Goal: Task Accomplishment & Management: Manage account settings

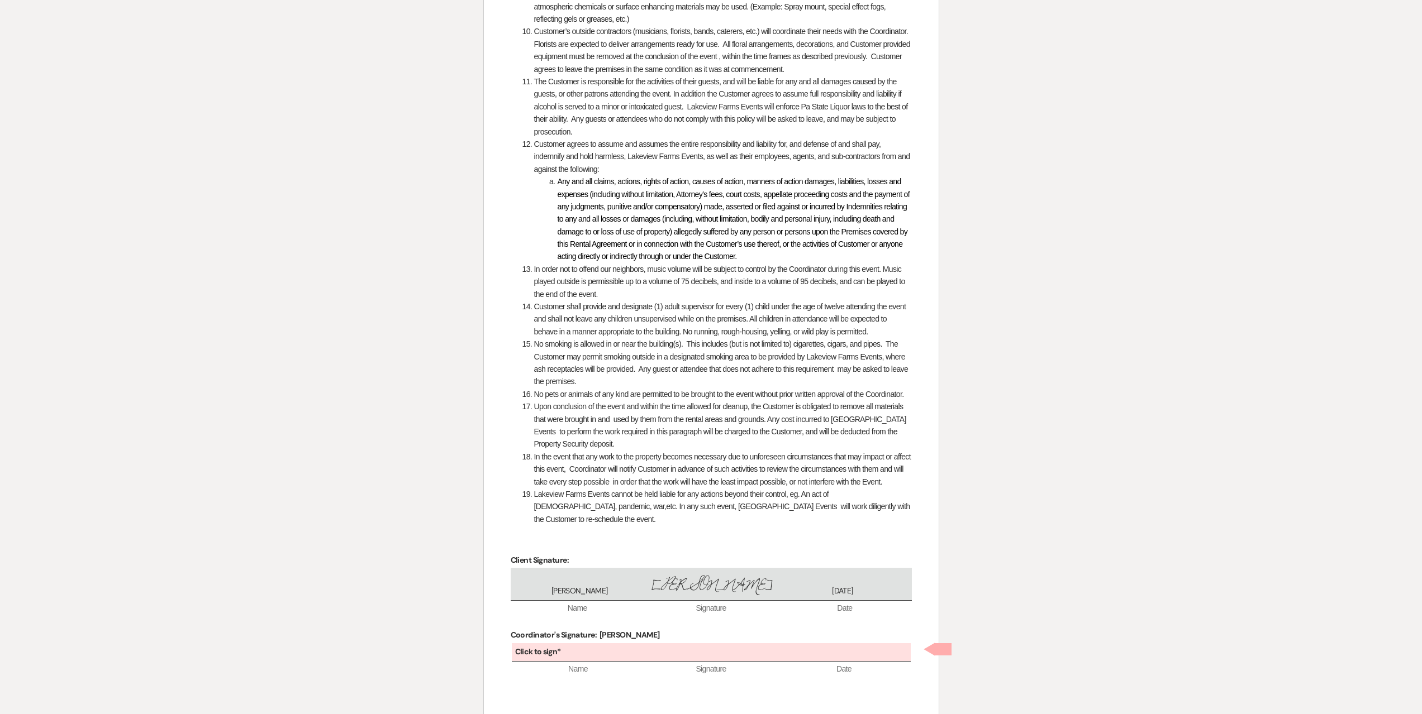
scroll to position [1426, 0]
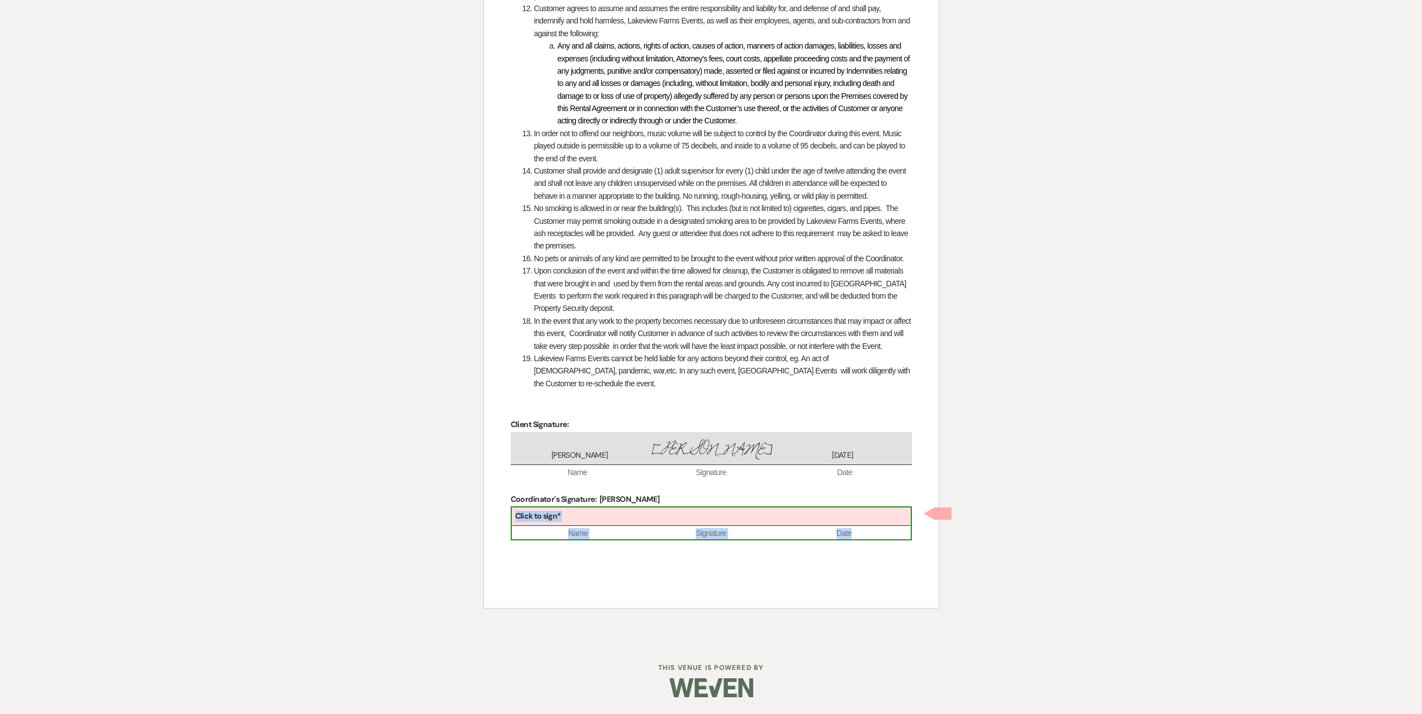
click at [582, 512] on div "Click to sign*" at bounding box center [711, 517] width 399 height 18
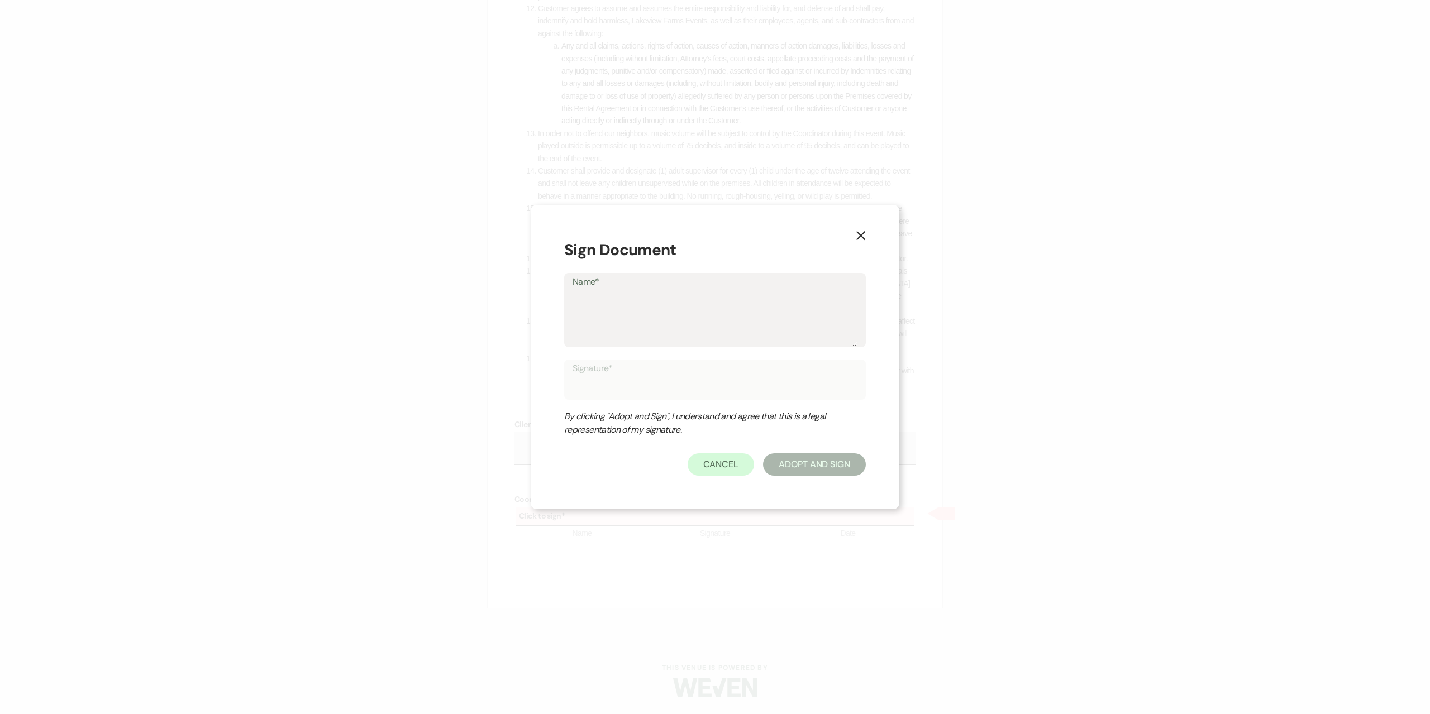
click at [603, 314] on textarea "Name*" at bounding box center [715, 318] width 285 height 56
type textarea "M"
type input "M"
type textarea "Ma"
type input "Ma"
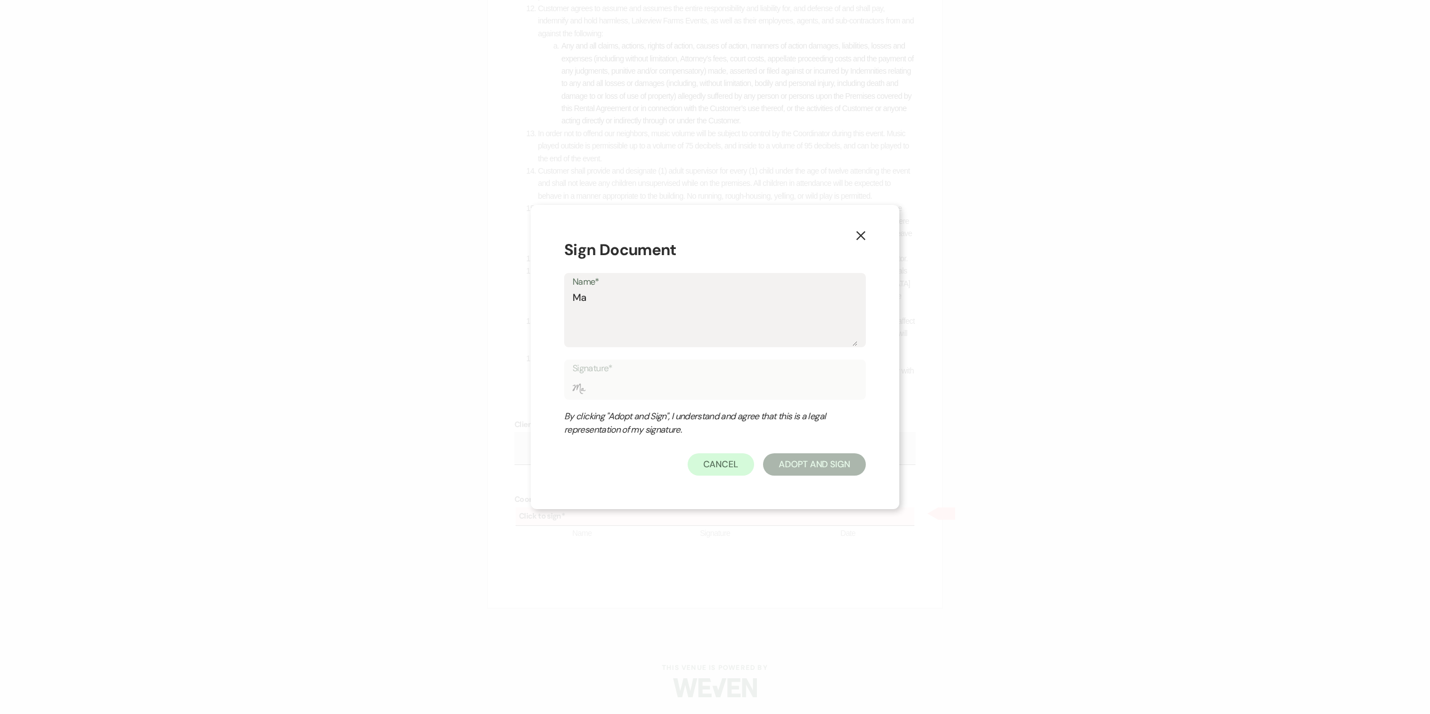
type textarea "Man"
type input "Man"
type textarea "Mand"
type input "Mand"
type textarea "Mandy"
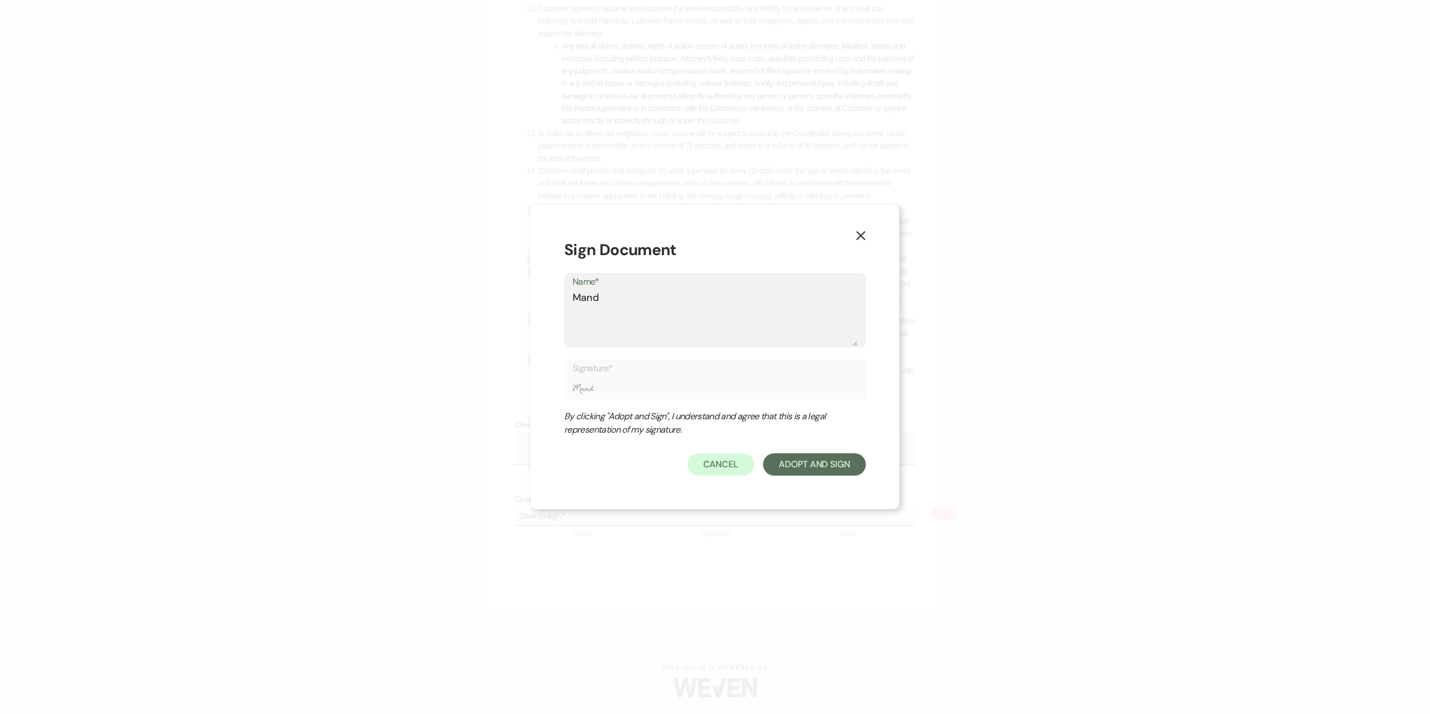
type input "Mandy"
type textarea "Mandy"
type input "Mandy"
type textarea "Mandy S"
type input "Mandy S"
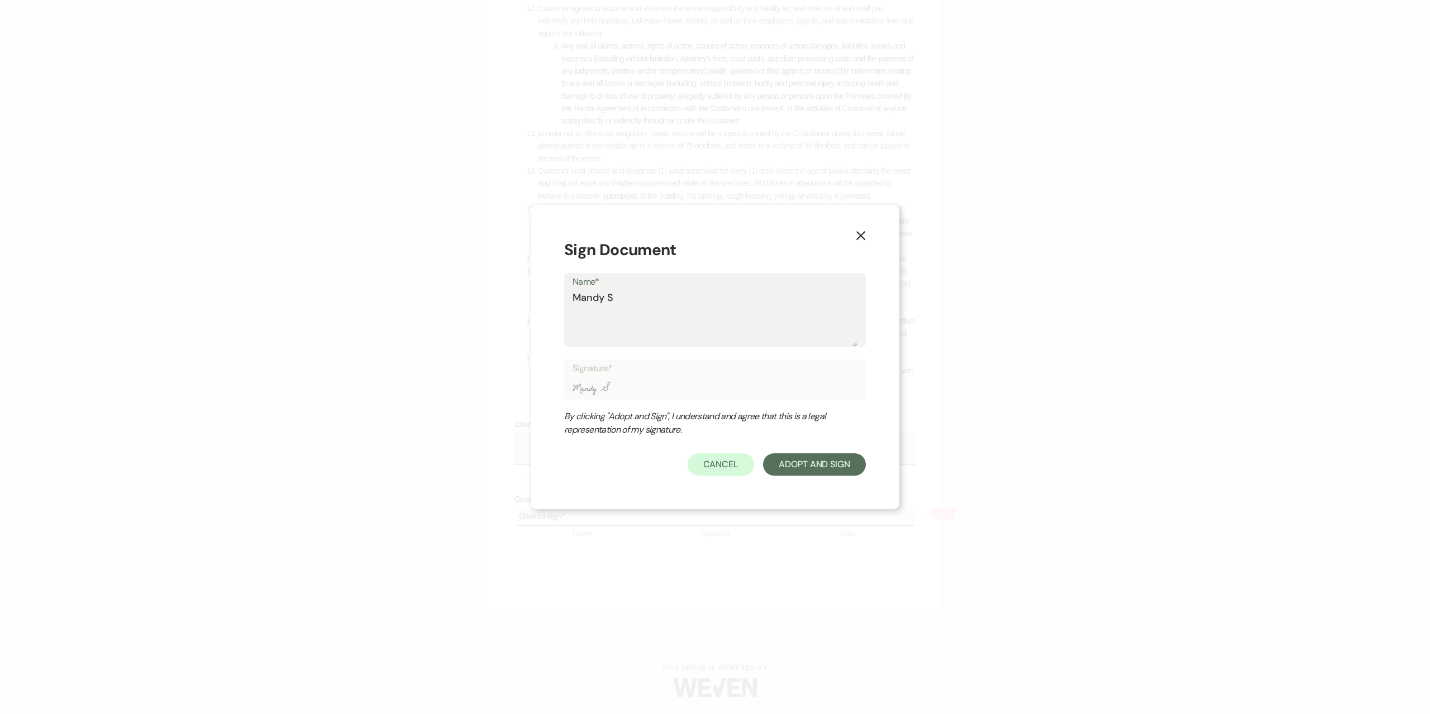
type textarea "Mandy S"
type input "Mandy S"
type textarea "Mandy S"
type input "Mandy S"
type textarea "Mandy S."
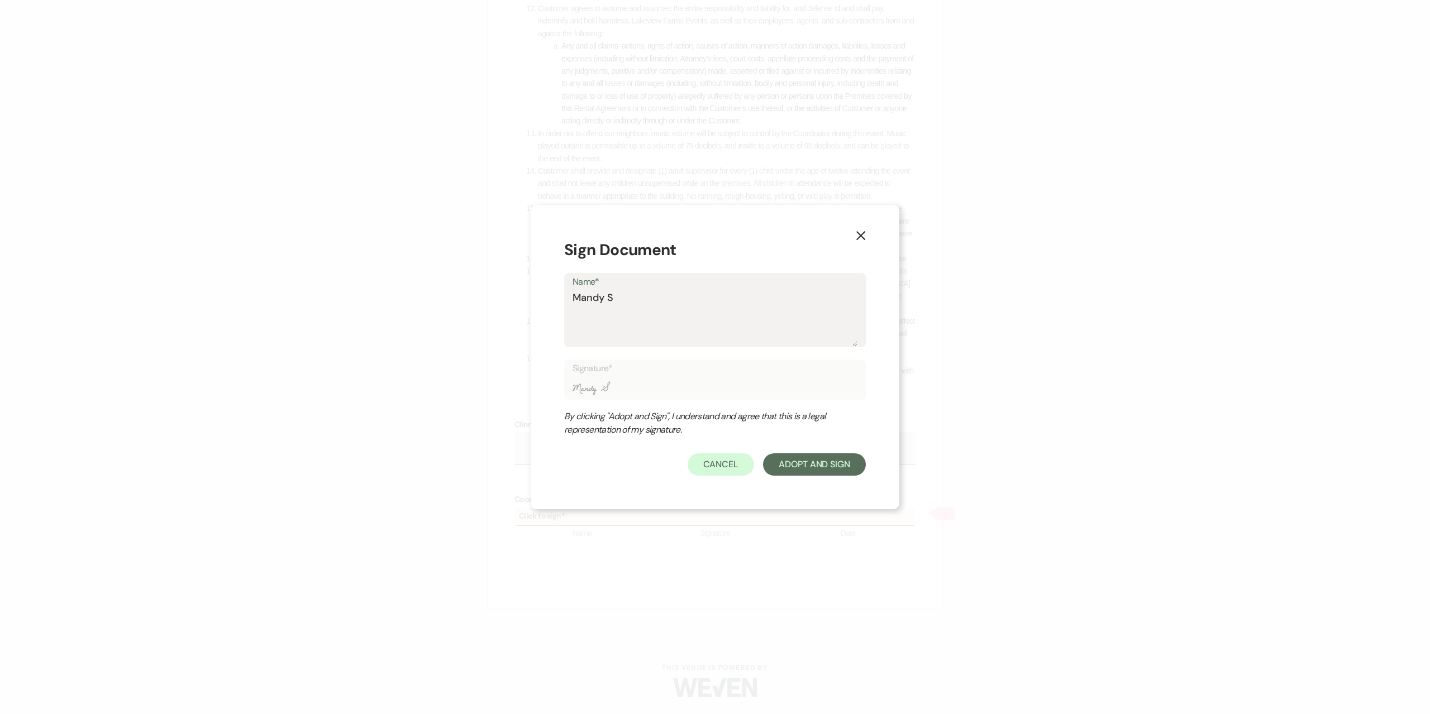
type input "Mandy S."
type textarea "Mandy S."
type input "Mandy S."
type textarea "Mandy S. C"
type input "Mandy S. C"
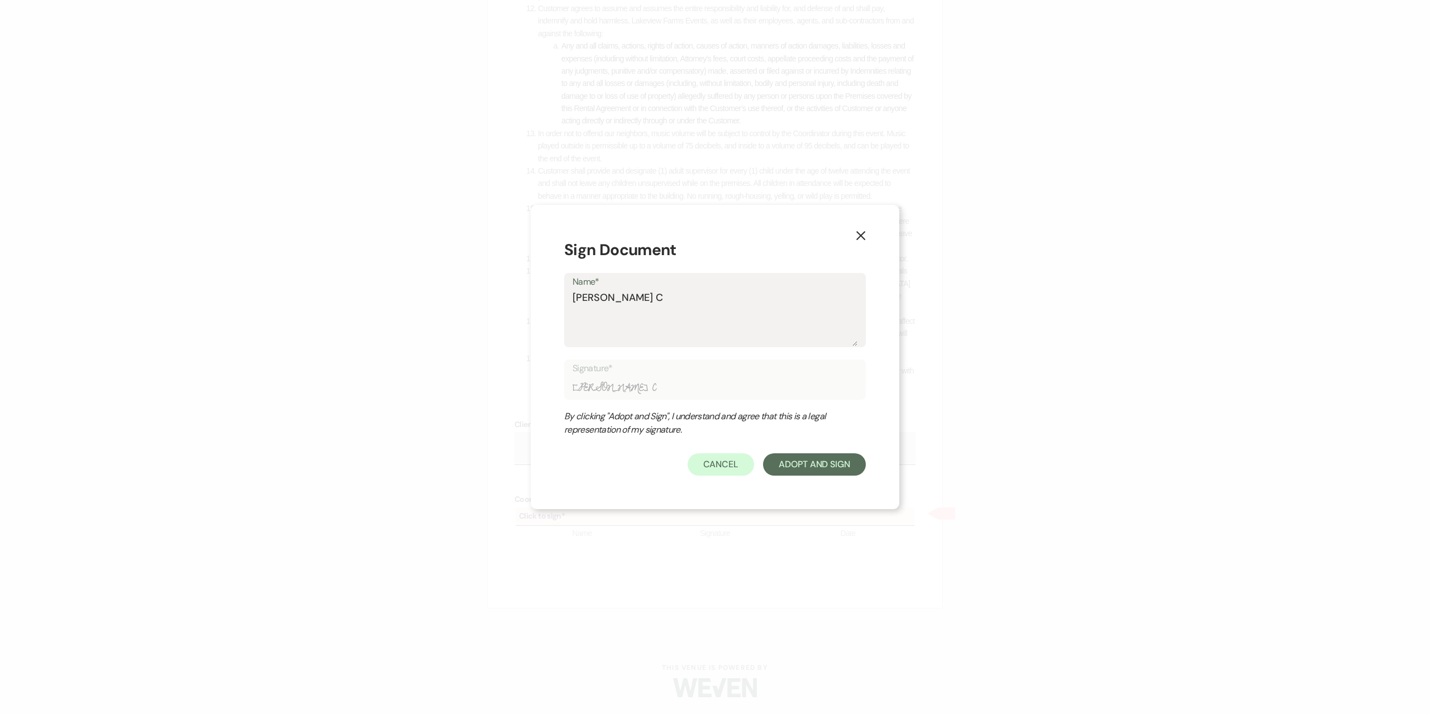
type textarea "Mandy S. Ca"
type input "Mandy S. Ca"
type textarea "Mandy S. Cas"
type input "Mandy S. Cas"
type textarea "Mandy S. Cash"
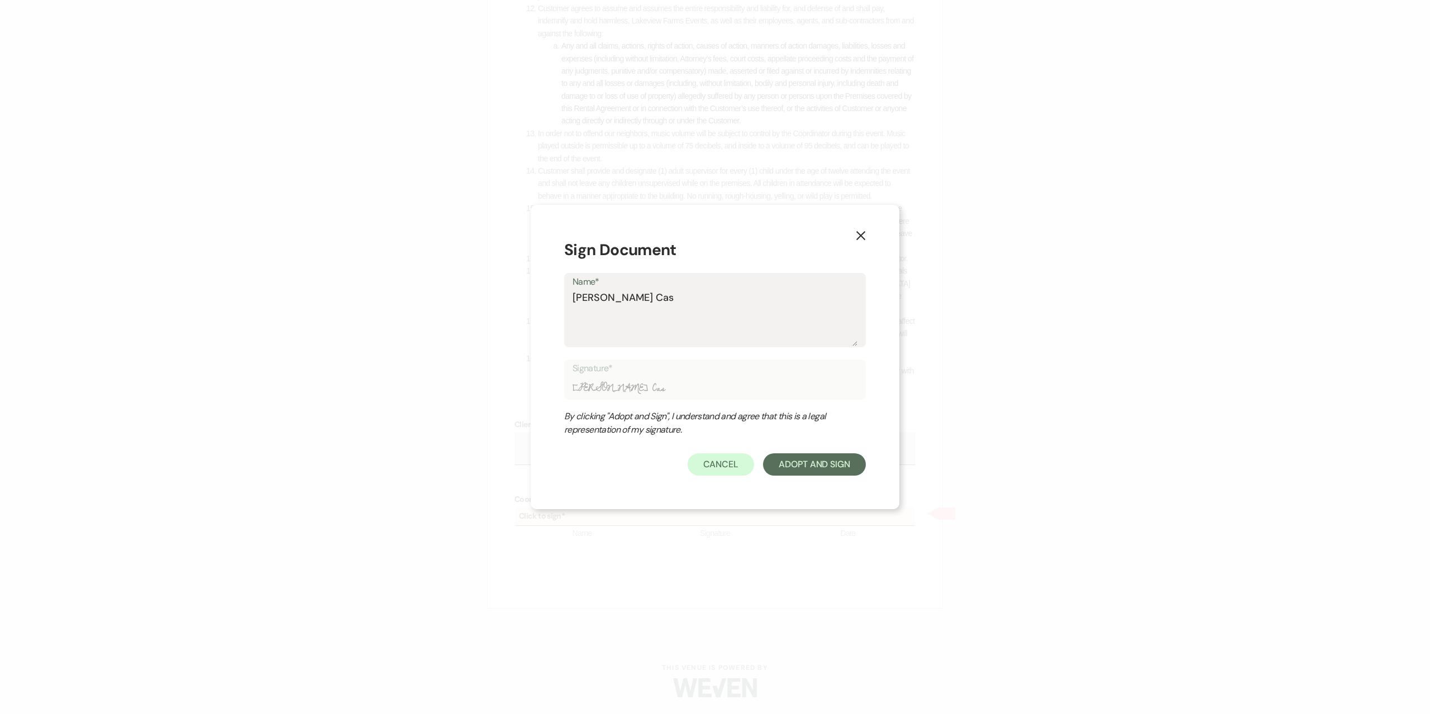
type input "Mandy S. Cash"
type textarea "Mandy S. Cashm"
type input "Mandy S. Cashm"
type textarea "Mandy S. Cashma"
type input "Mandy S. Cashma"
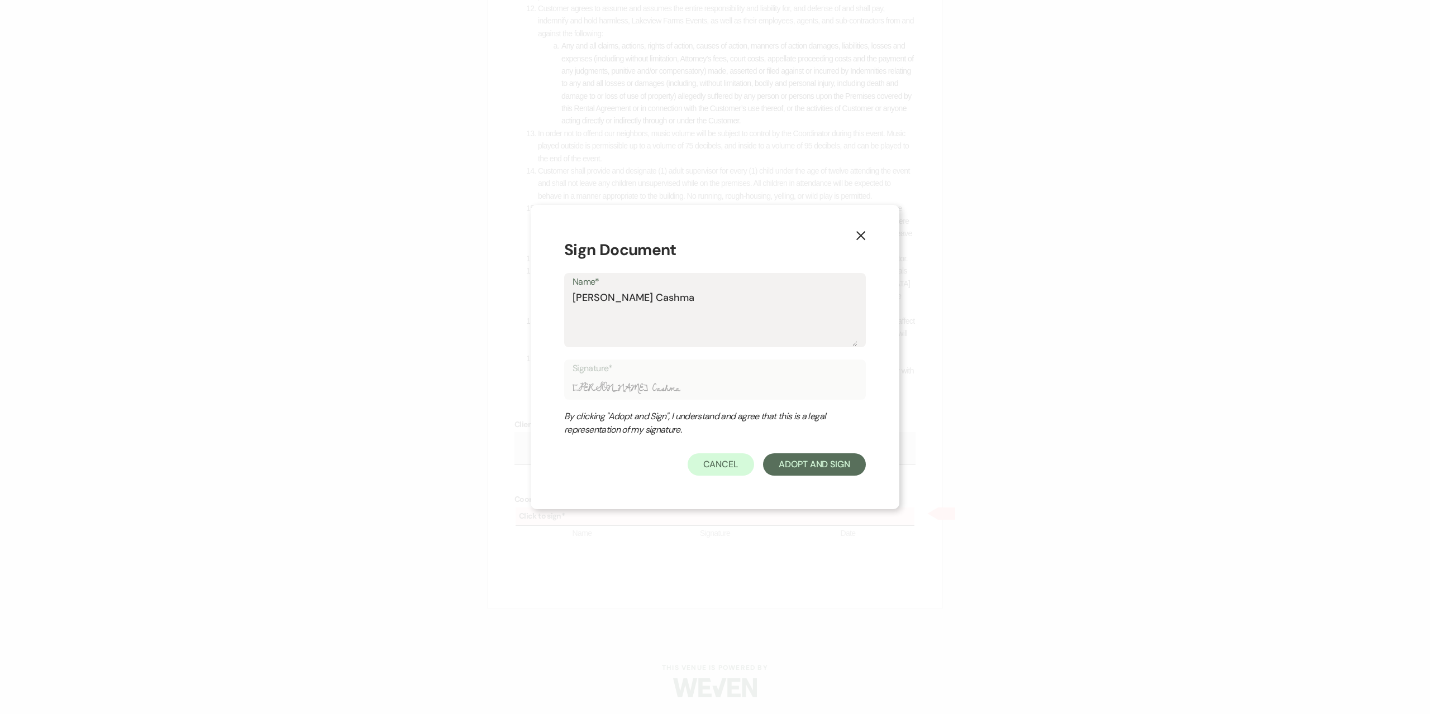
type textarea "Mandy S. Cashman"
type input "Mandy S. Cashman"
type textarea "Mandy S. Cashman"
click at [818, 456] on button "Adopt And Sign" at bounding box center [814, 465] width 103 height 22
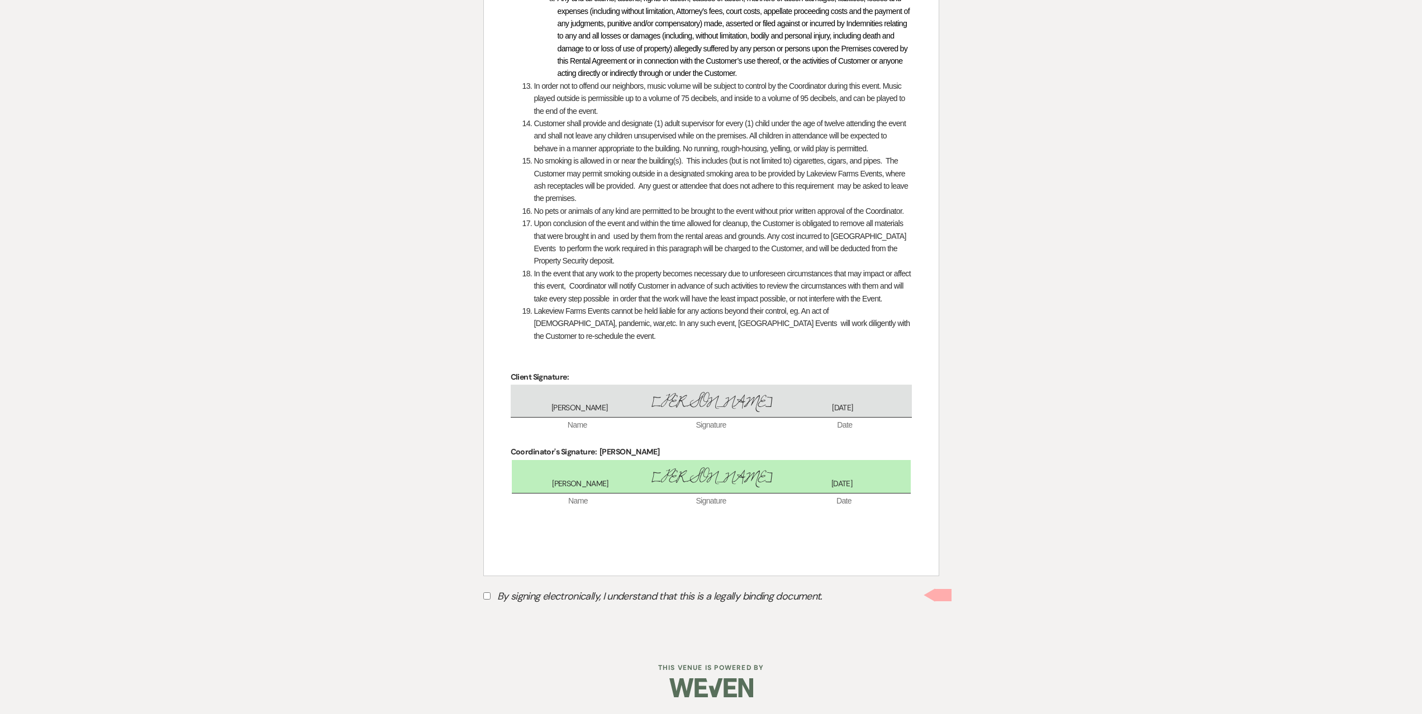
scroll to position [1474, 0]
click at [488, 594] on input "By signing electronically, I understand that this is a legally binding document." at bounding box center [486, 596] width 7 height 7
checkbox input "true"
click at [543, 614] on button "Submit" at bounding box center [522, 623] width 78 height 20
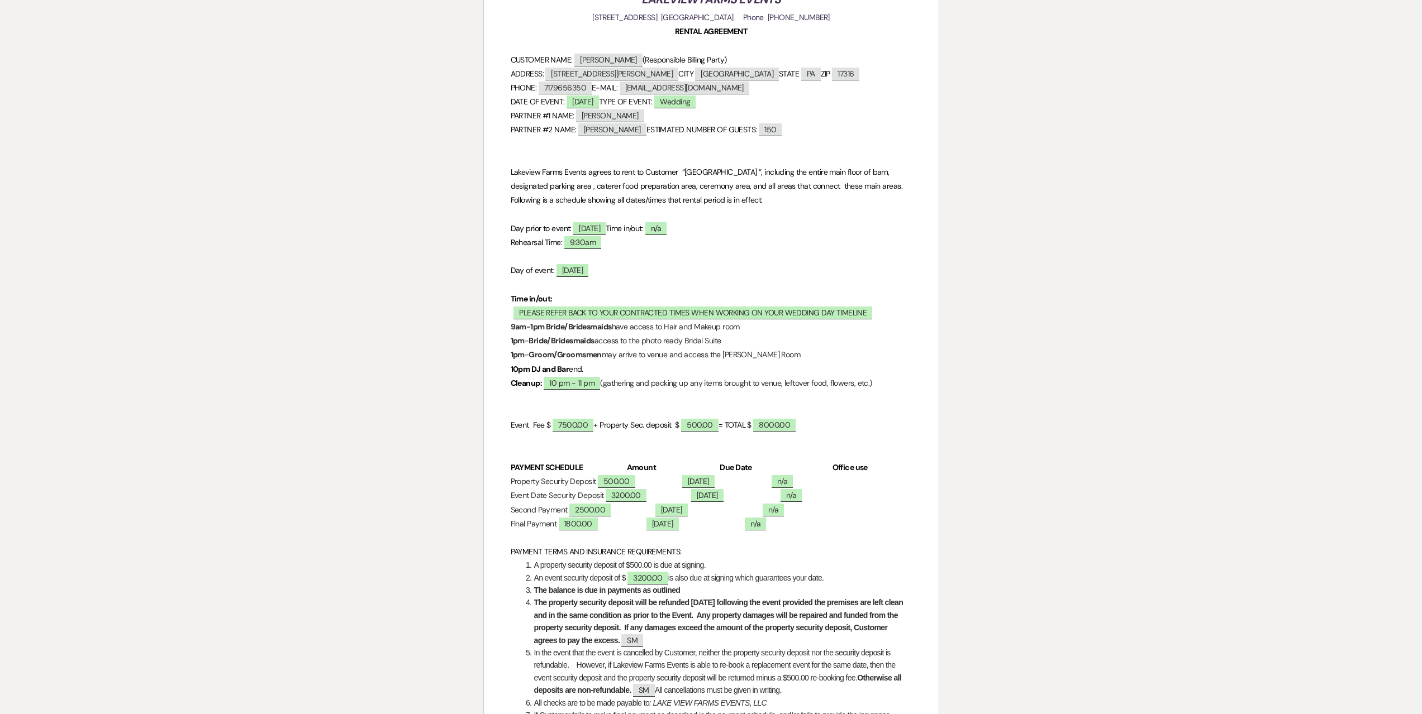
scroll to position [45, 0]
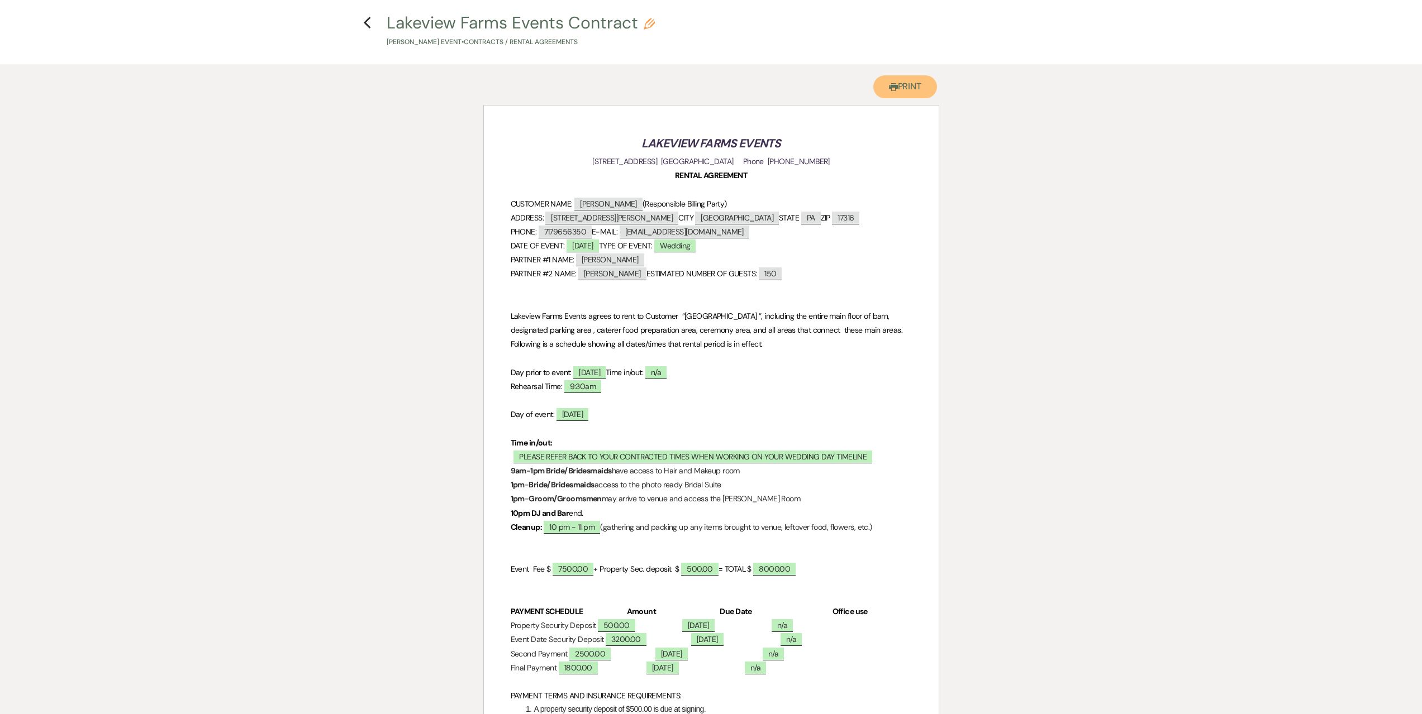
click at [904, 83] on button "Printer Print" at bounding box center [905, 86] width 64 height 23
click at [366, 23] on icon "Previous" at bounding box center [367, 22] width 8 height 13
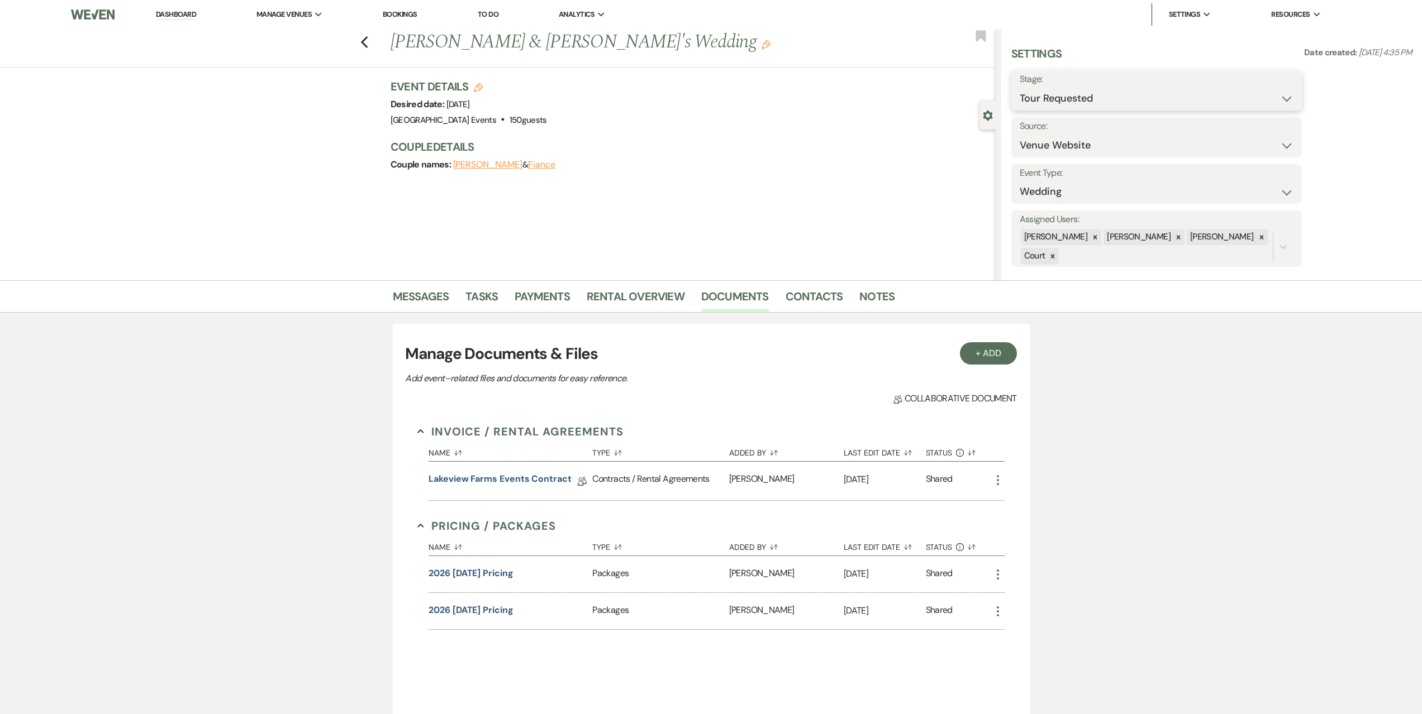
click at [1102, 106] on select "Inquiry Follow Up Tour Requested Tour Confirmed Toured Proposal Sent Booked Lost" at bounding box center [1156, 99] width 274 height 22
select select "7"
click at [1019, 88] on select "Inquiry Follow Up Tour Requested Tour Confirmed Toured Proposal Sent Booked Lost" at bounding box center [1156, 99] width 274 height 22
click at [1257, 96] on button "Save" at bounding box center [1269, 90] width 63 height 22
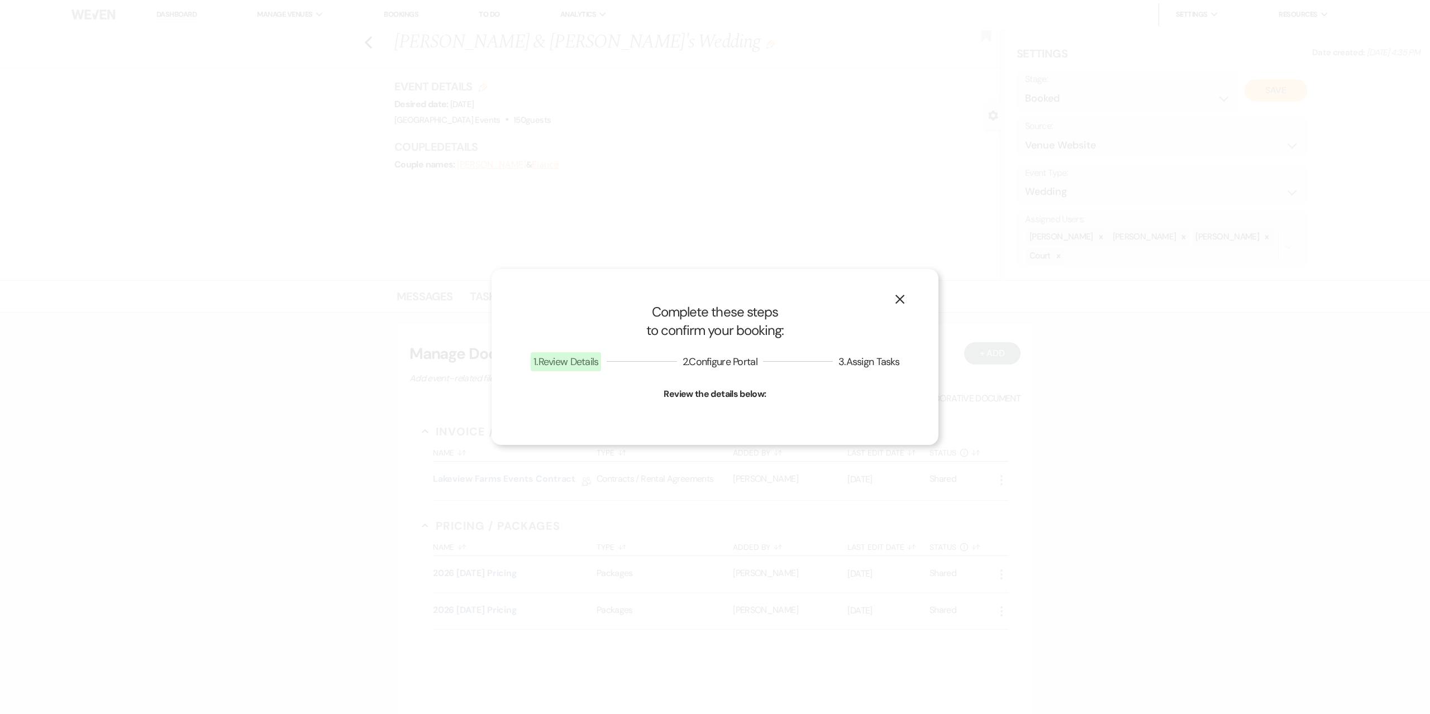
select select "1"
select select "524"
select select "false"
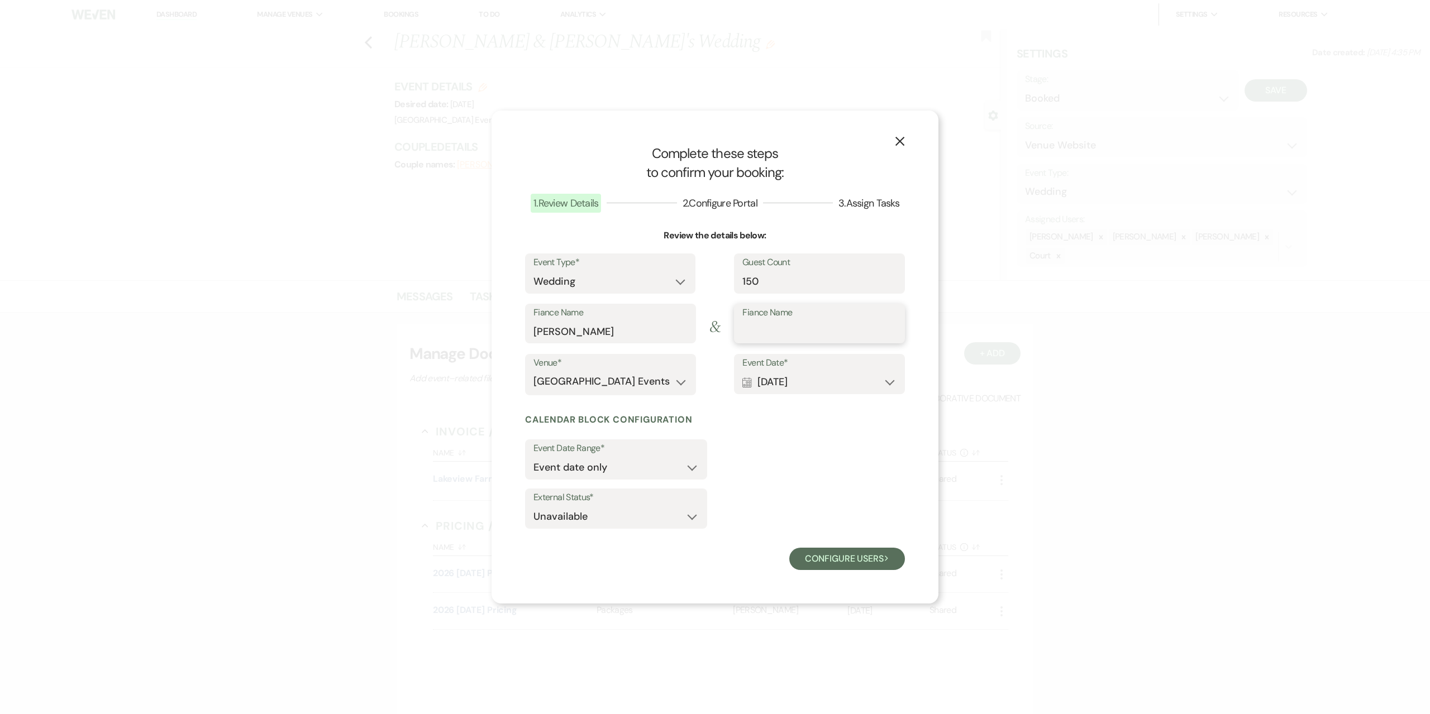
click at [785, 334] on input "Fiance Name" at bounding box center [819, 332] width 154 height 22
click at [1131, 360] on div "X Complete these steps to confirm your booking: 1 . Review Details 2 . Configur…" at bounding box center [715, 357] width 1430 height 714
click at [813, 558] on button "Configure users Next" at bounding box center [847, 559] width 116 height 22
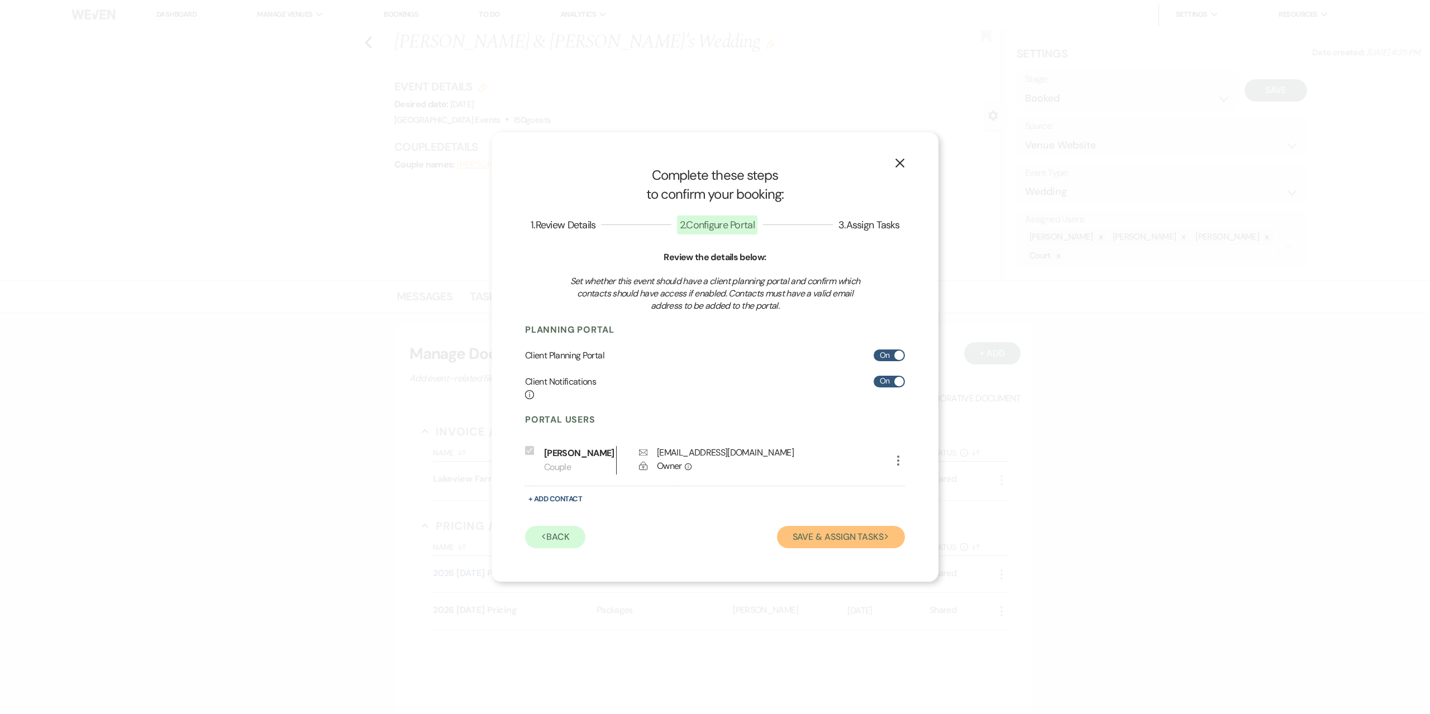
click at [822, 542] on button "Save & Assign Tasks Next" at bounding box center [841, 537] width 128 height 22
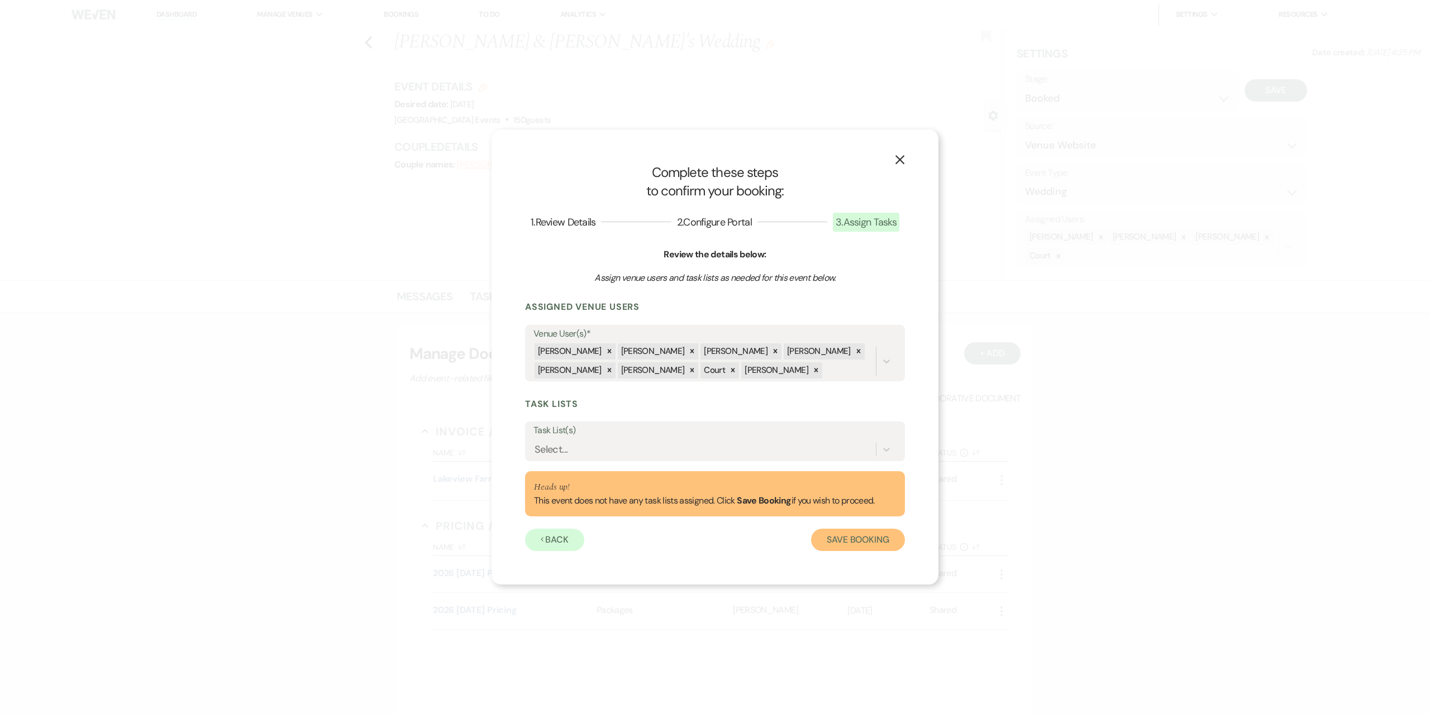
click at [837, 531] on button "Save Booking" at bounding box center [858, 540] width 94 height 22
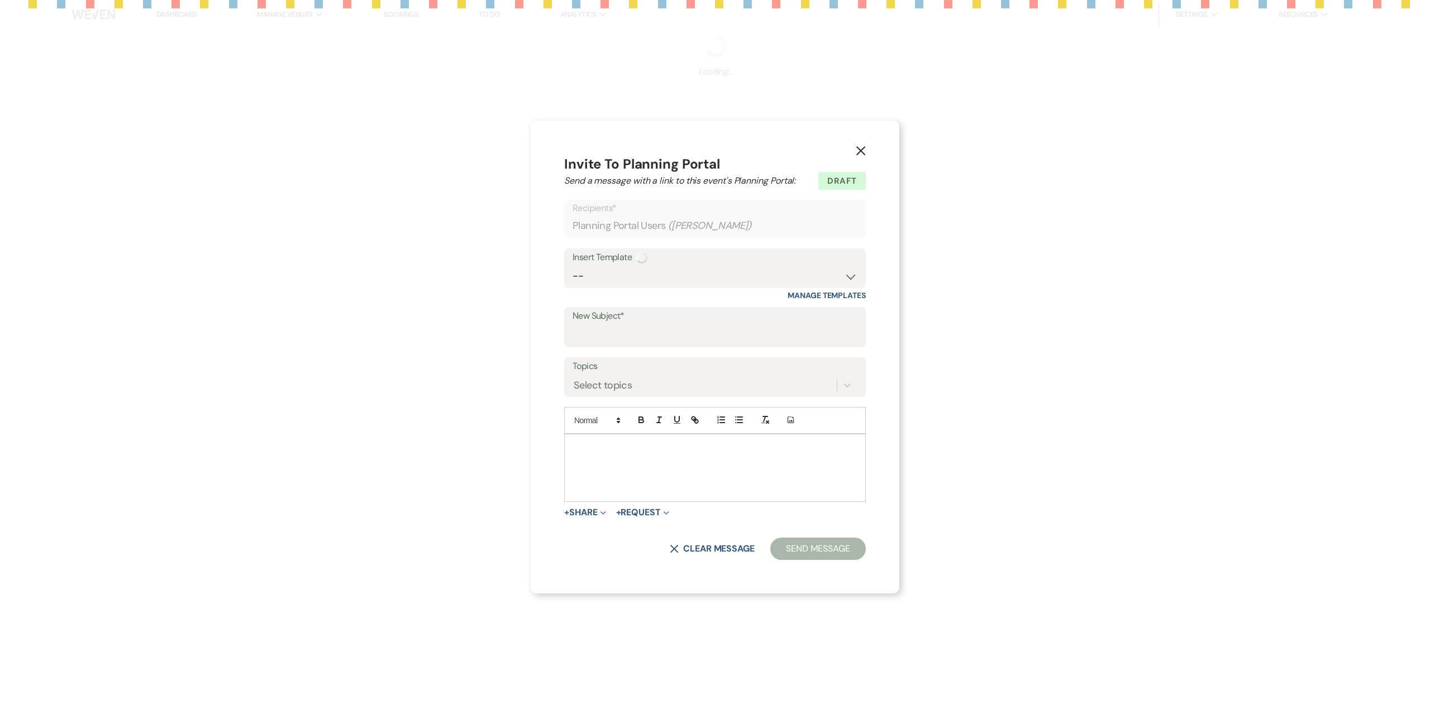
select select "343"
type input "Planning your wedding at Lakeview Farm Events"
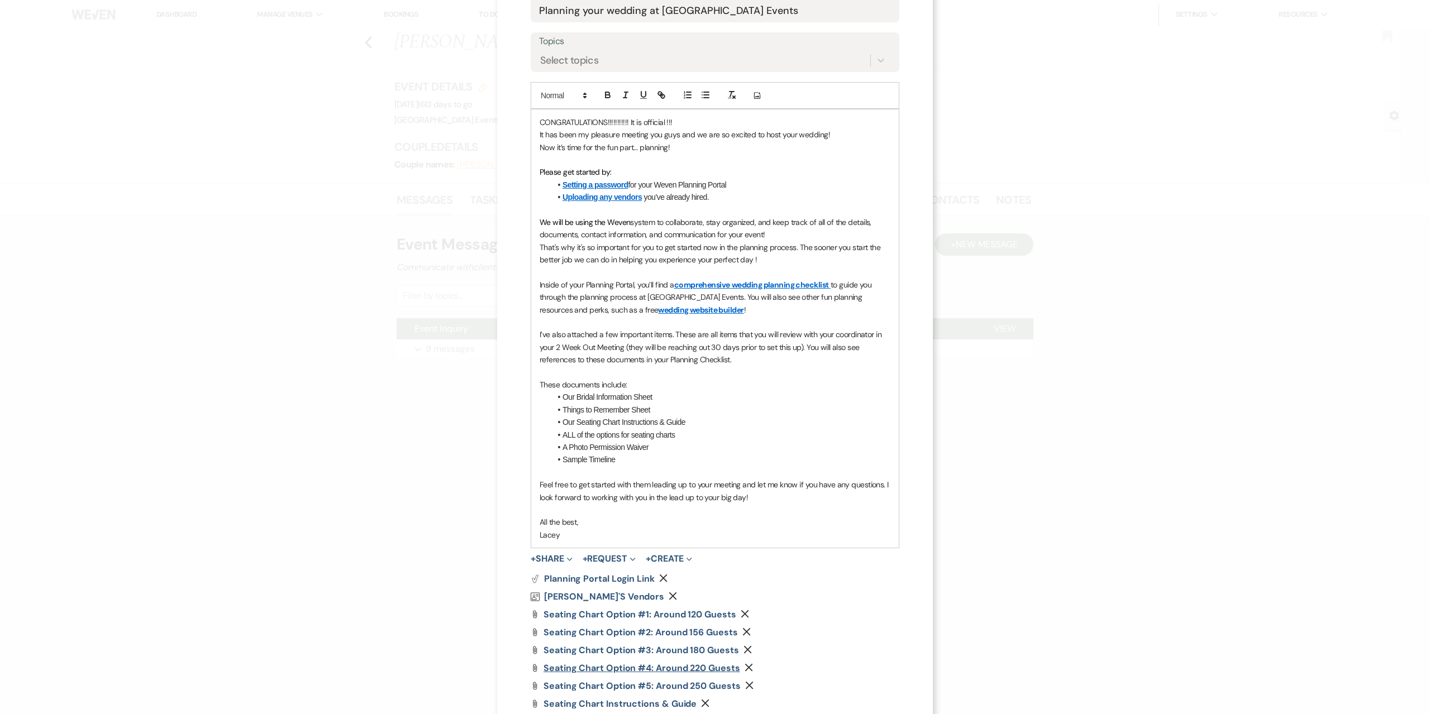
scroll to position [363, 0]
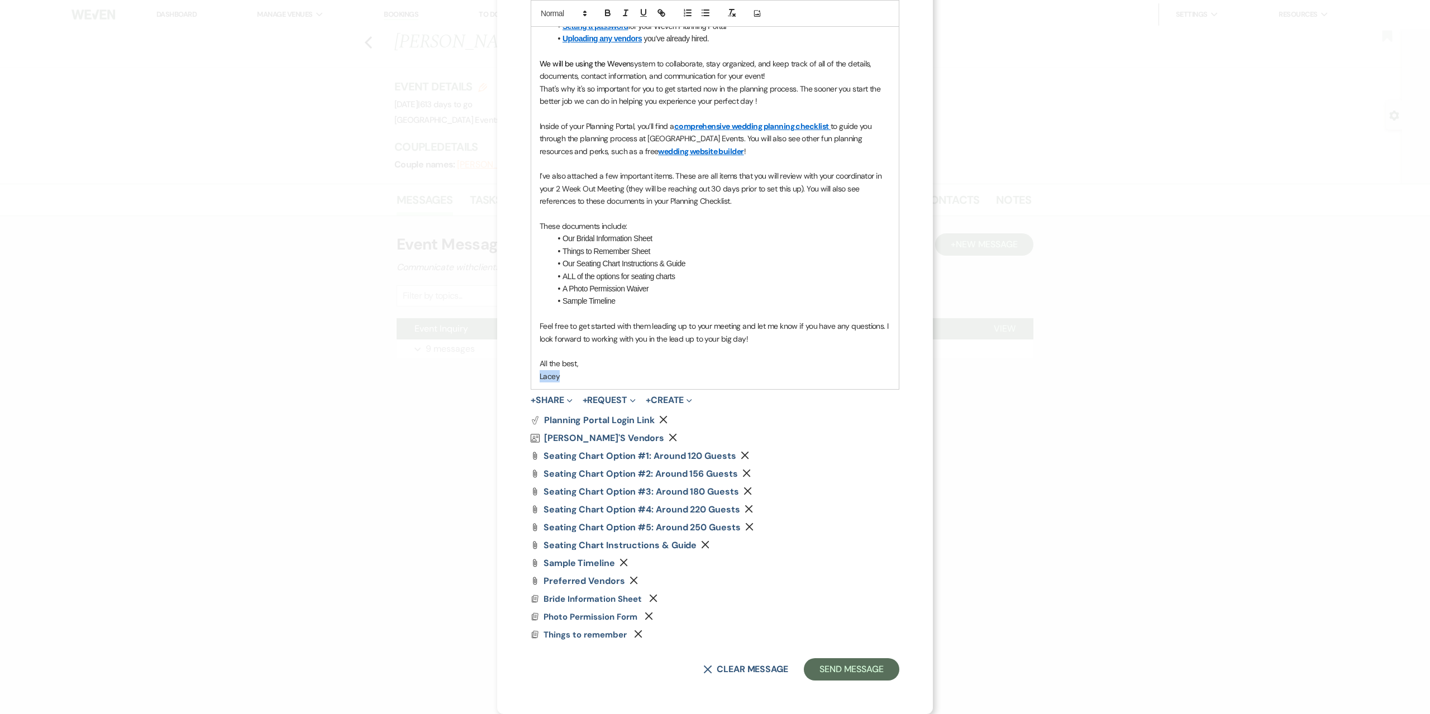
drag, startPoint x: 593, startPoint y: 372, endPoint x: 514, endPoint y: 371, distance: 78.8
click at [514, 371] on div "X Invite To Planning Portal Send a message with a link to this event's Planning…" at bounding box center [715, 175] width 436 height 1077
click at [630, 581] on icon "Remove" at bounding box center [634, 580] width 8 height 8
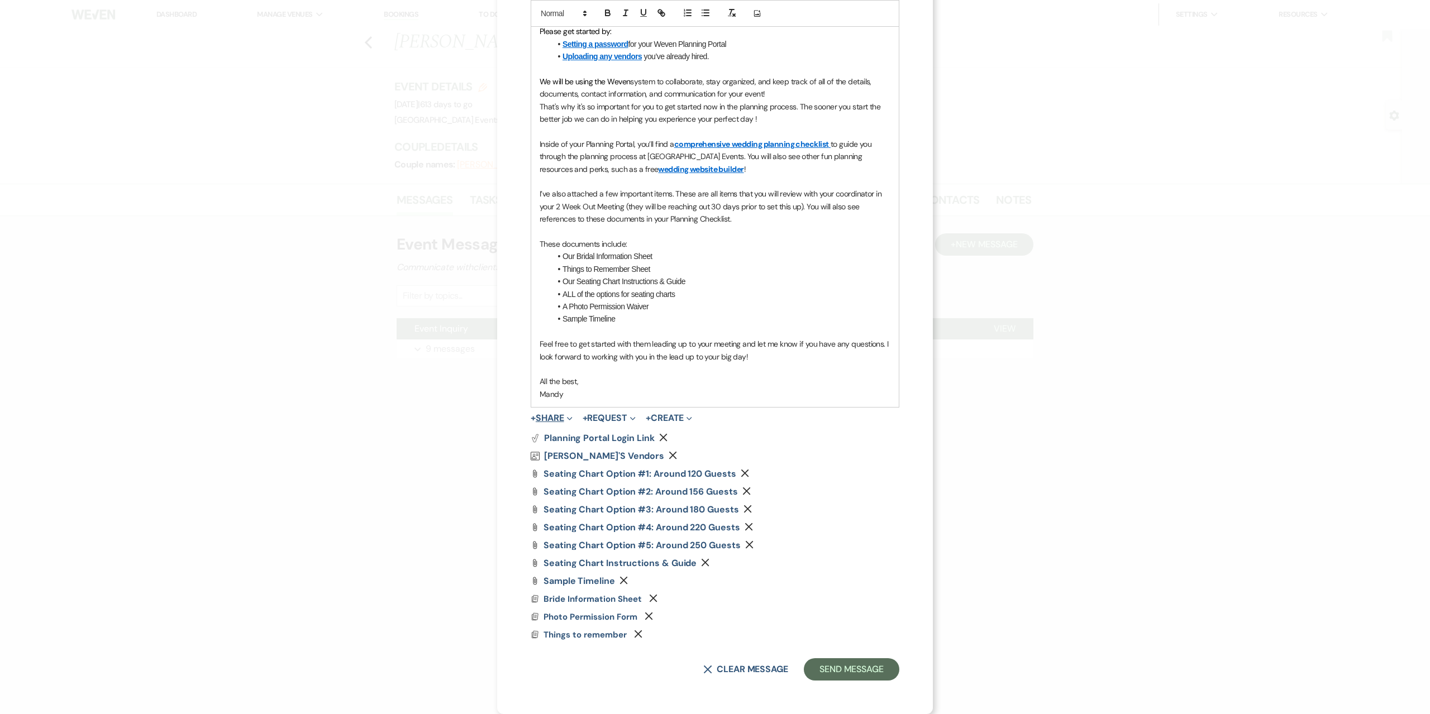
click at [561, 415] on button "+ Share Expand" at bounding box center [552, 418] width 42 height 9
click at [564, 436] on span "Doc Upload Documents" at bounding box center [575, 440] width 63 height 11
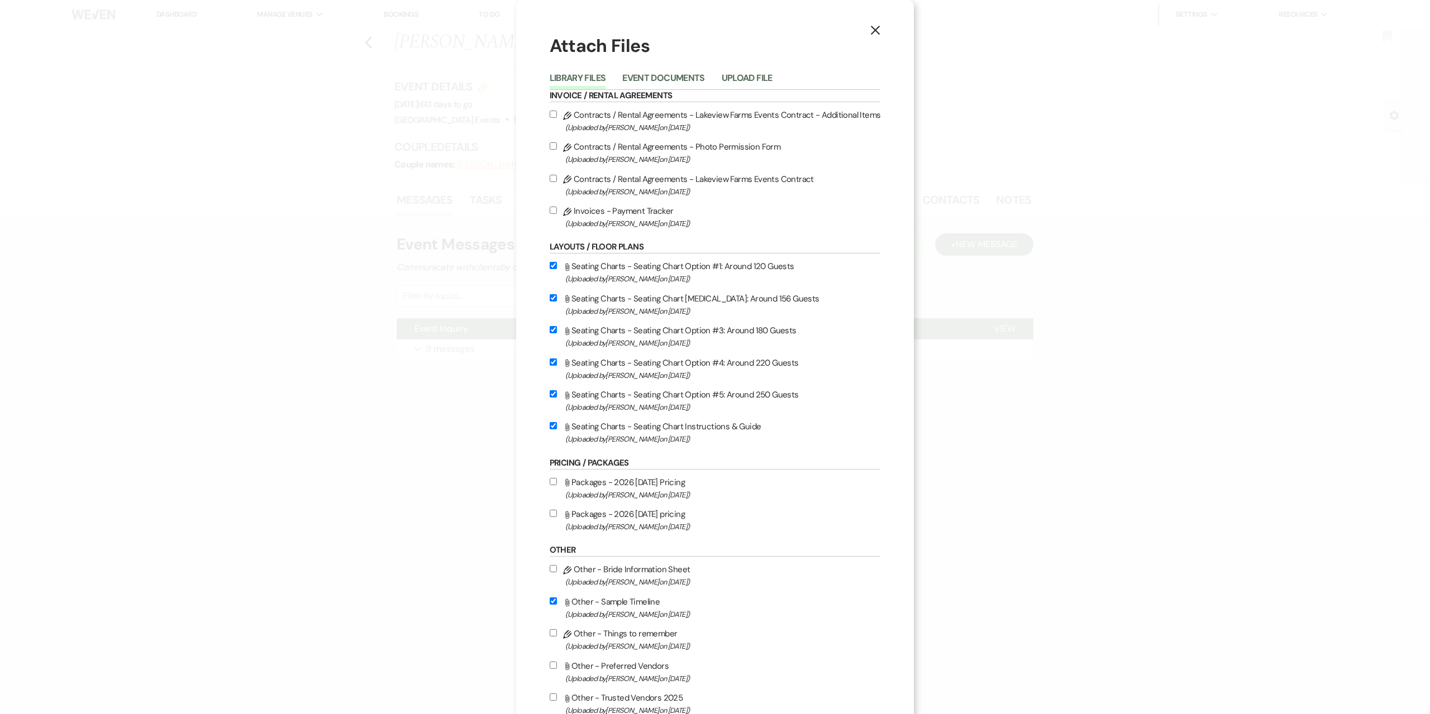
scroll to position [190, 0]
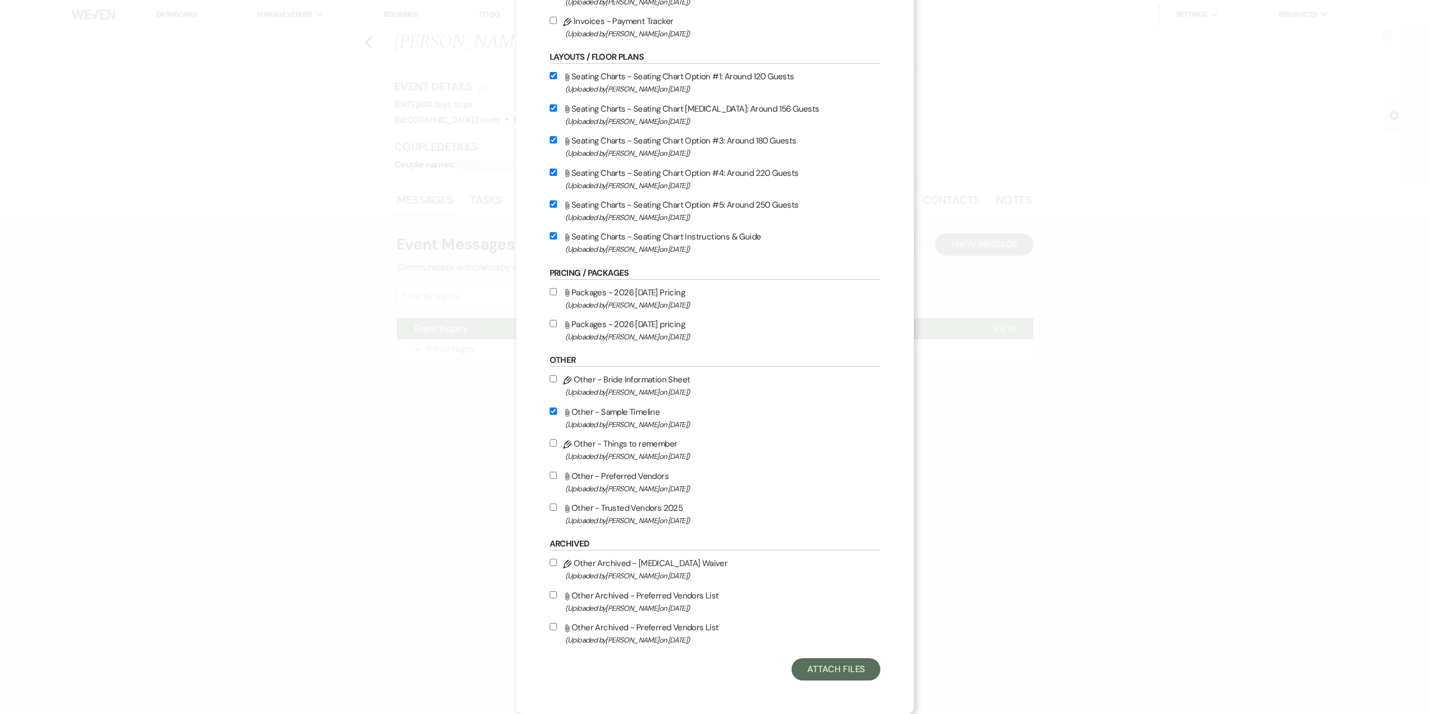
click at [653, 512] on label "Attach File Other - Trusted Vendors 2025 (Uploaded by Mandy Cashman on Jul 22nd…" at bounding box center [715, 514] width 331 height 26
click at [557, 511] on input "Attach File Other - Trusted Vendors 2025 (Uploaded by Mandy Cashman on Jul 22nd…" at bounding box center [553, 507] width 7 height 7
checkbox input "true"
click at [838, 675] on button "Attach Files" at bounding box center [835, 670] width 89 height 22
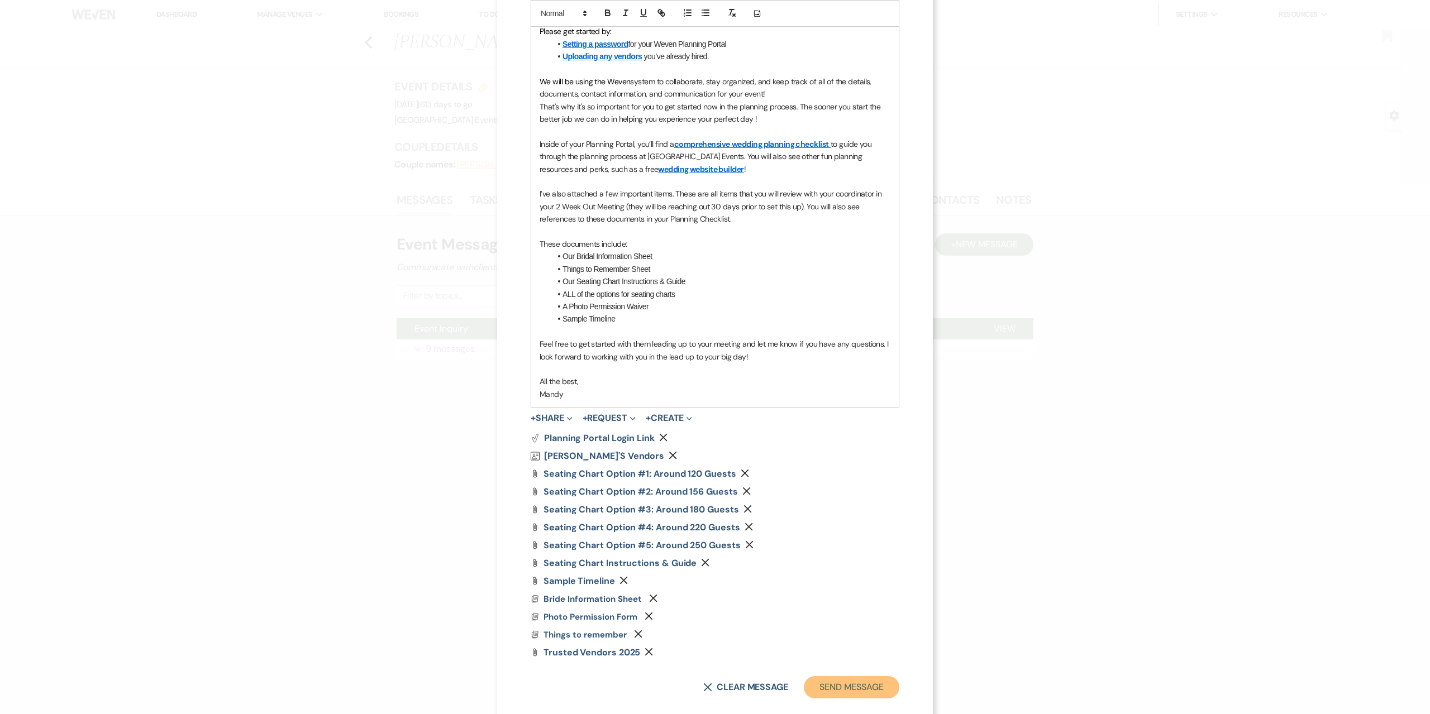
click at [861, 683] on button "Send Message" at bounding box center [852, 687] width 96 height 22
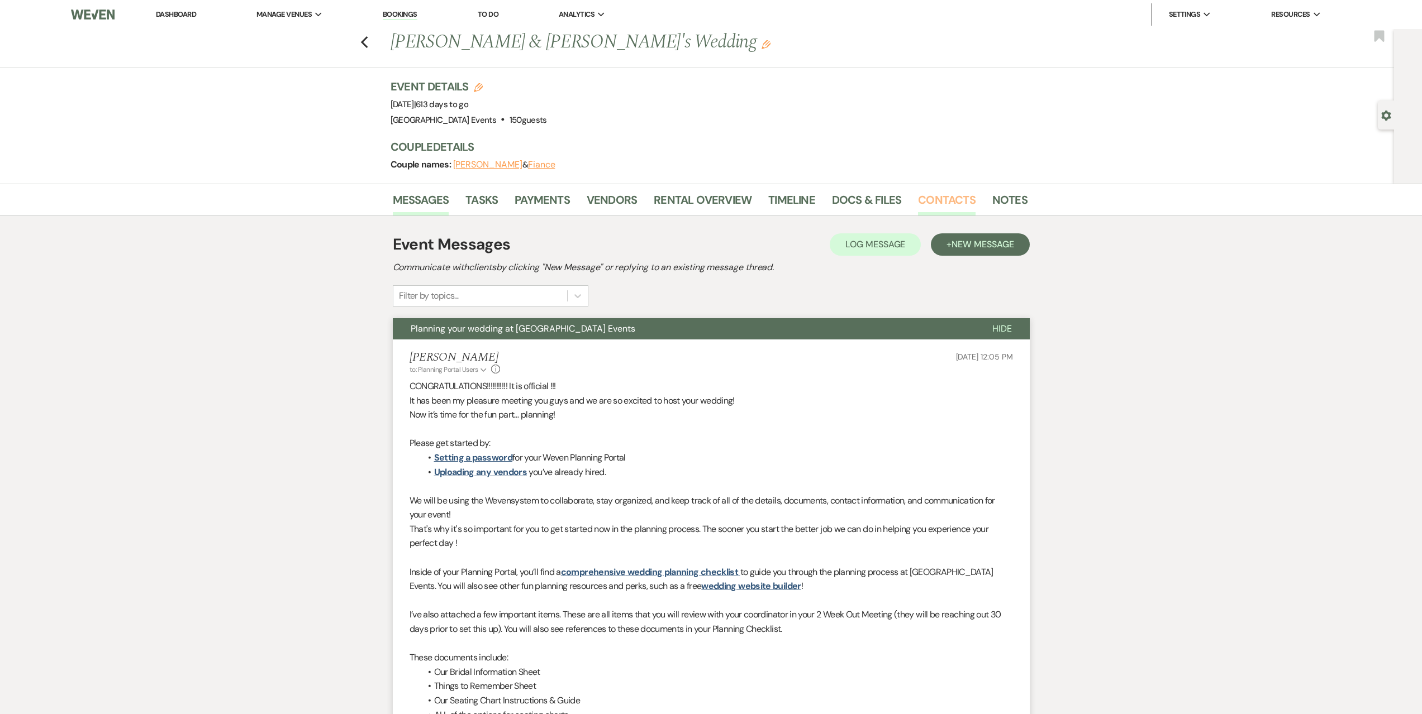
click at [933, 203] on link "Contacts" at bounding box center [947, 203] width 58 height 25
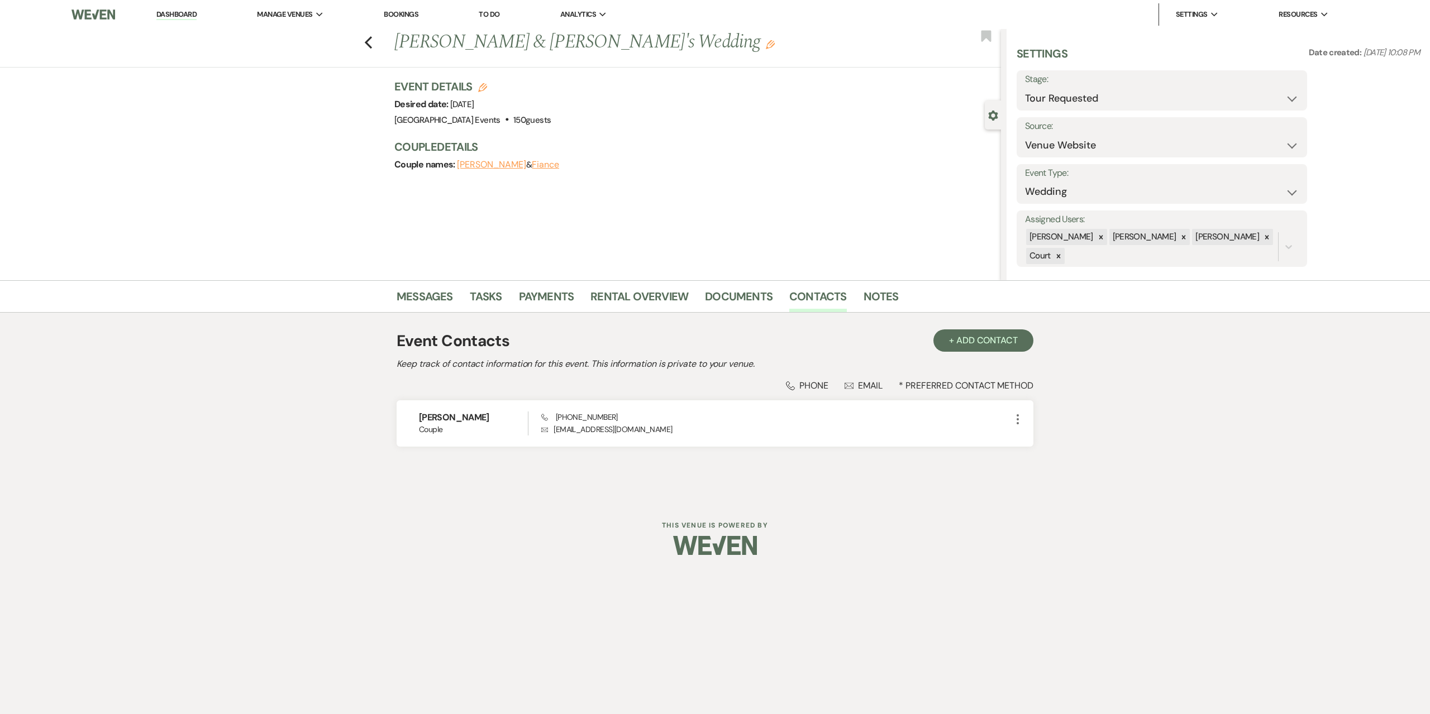
select select "2"
select select "5"
click at [189, 12] on link "Dashboard" at bounding box center [176, 14] width 40 height 11
